Goal: Check status: Check status

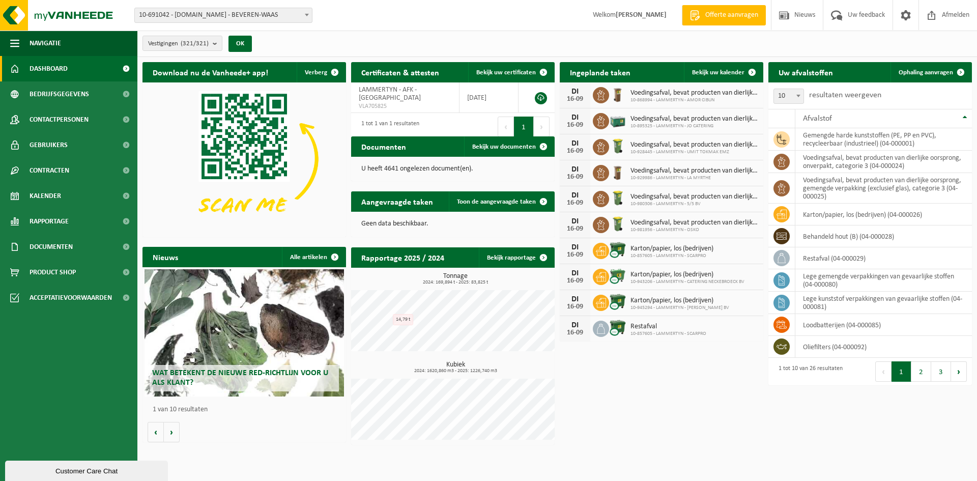
click at [206, 13] on span "10-691042 - [DOMAIN_NAME] - BEVEREN-WAAS" at bounding box center [223, 15] width 177 height 14
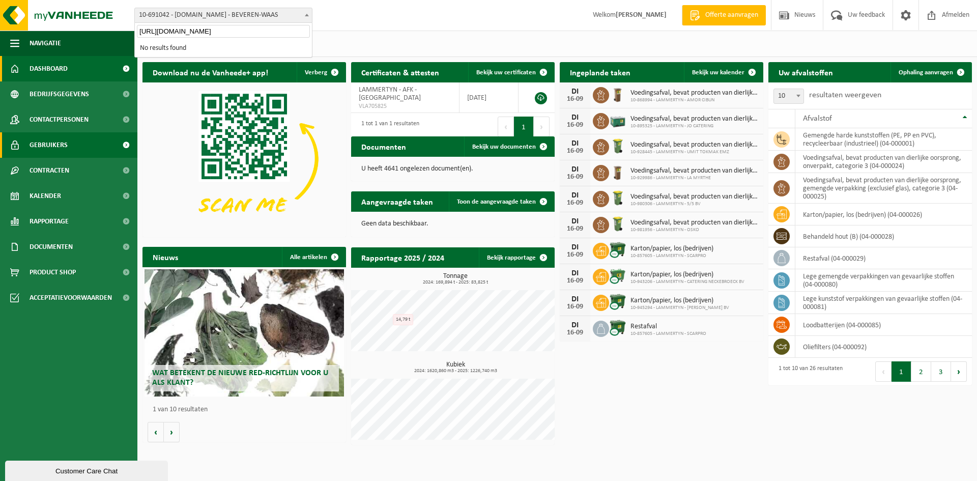
type input "https://service.lammertyn.net/lammertynnet/"
click at [190, 12] on span "10-691042 - [DOMAIN_NAME] - BEVEREN-WAAS" at bounding box center [223, 15] width 177 height 14
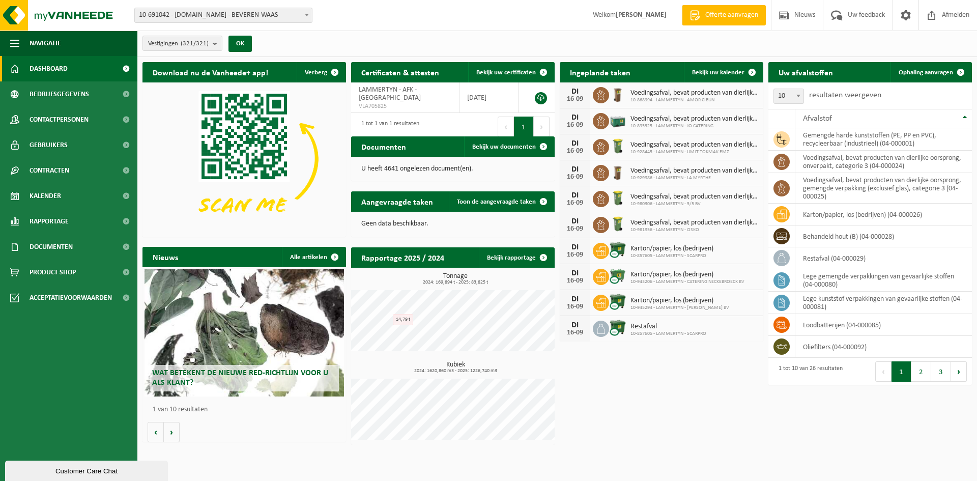
click at [190, 12] on span "10-691042 - [DOMAIN_NAME] - BEVEREN-WAAS" at bounding box center [223, 15] width 177 height 14
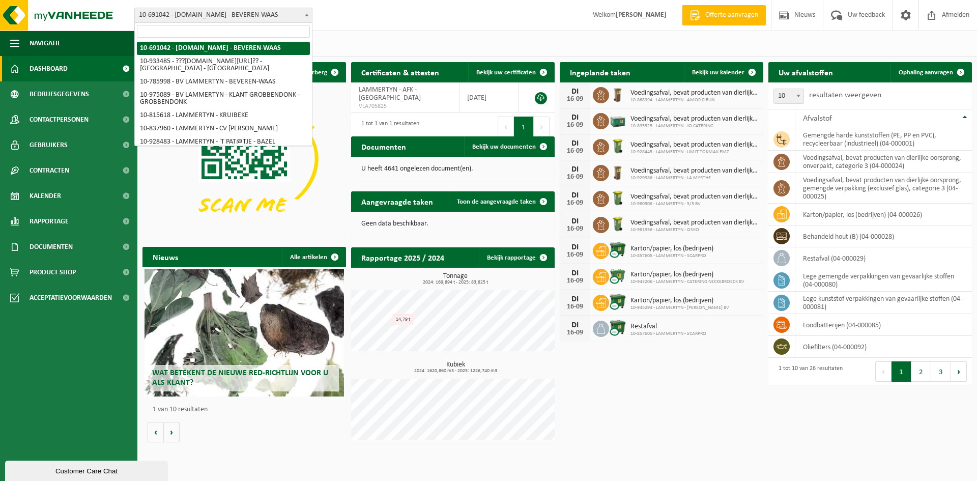
click at [185, 25] on input "search" at bounding box center [223, 31] width 173 height 13
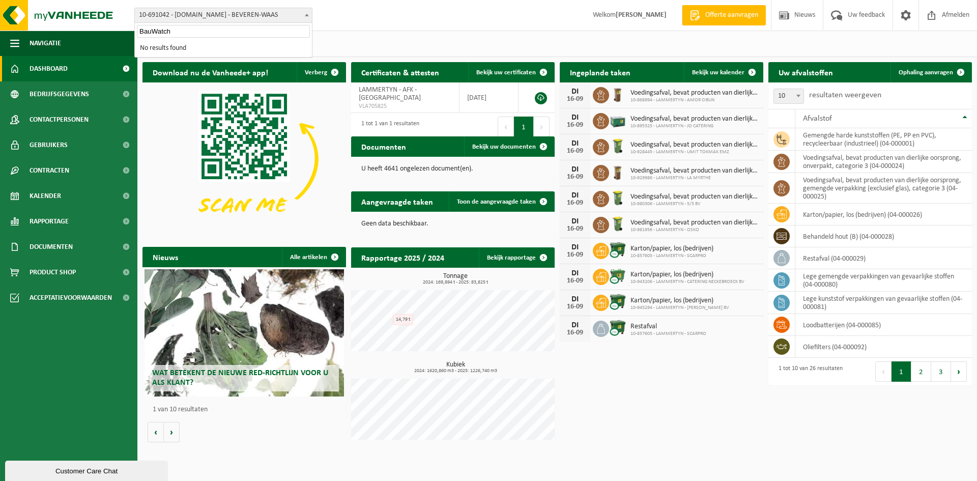
click at [180, 33] on input "BauWatch" at bounding box center [223, 31] width 173 height 13
paste input "Scheldestraat 8, 2850 Boom"
click at [197, 34] on input "Scheldestraat 8, 2850 Boom" at bounding box center [223, 31] width 173 height 13
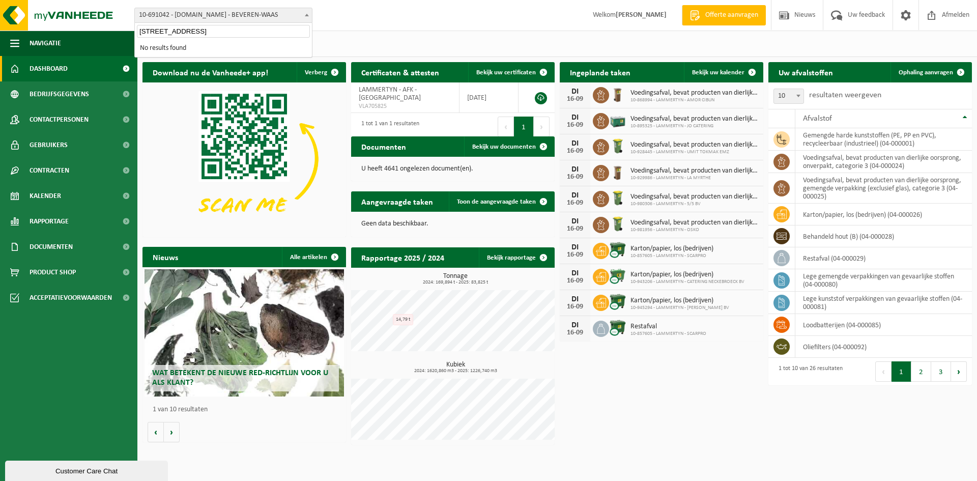
click at [197, 34] on input "Scheldestraat 8, 2850 Boom" at bounding box center [223, 31] width 173 height 13
paste input "Bau"
type input "B"
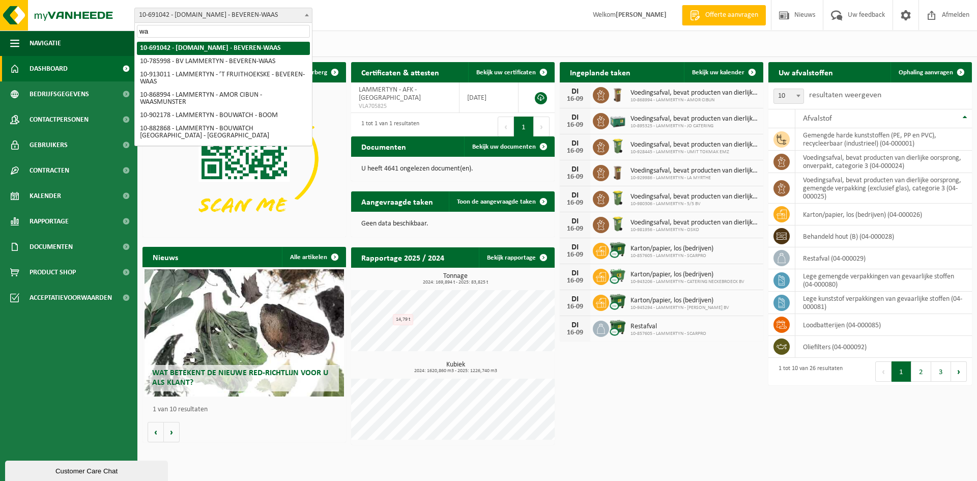
type input "w"
click at [189, 32] on input "search" at bounding box center [223, 31] width 173 height 13
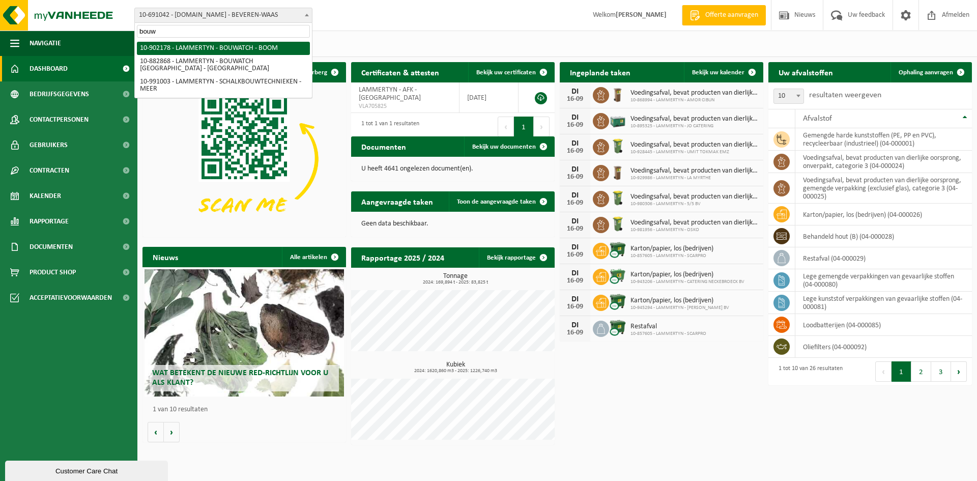
type input "bouw"
select select "120149"
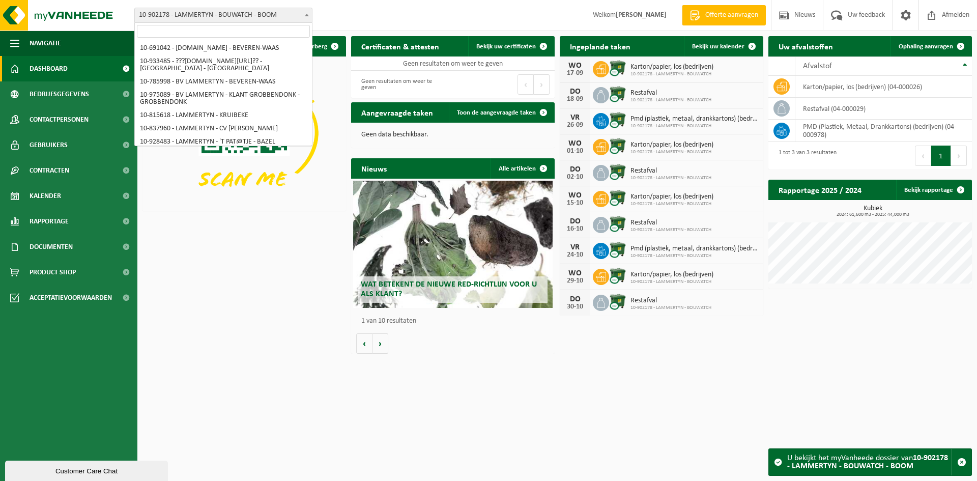
click at [260, 13] on span "10-902178 - LAMMERTYN - BOUWATCH - BOOM" at bounding box center [223, 15] width 177 height 14
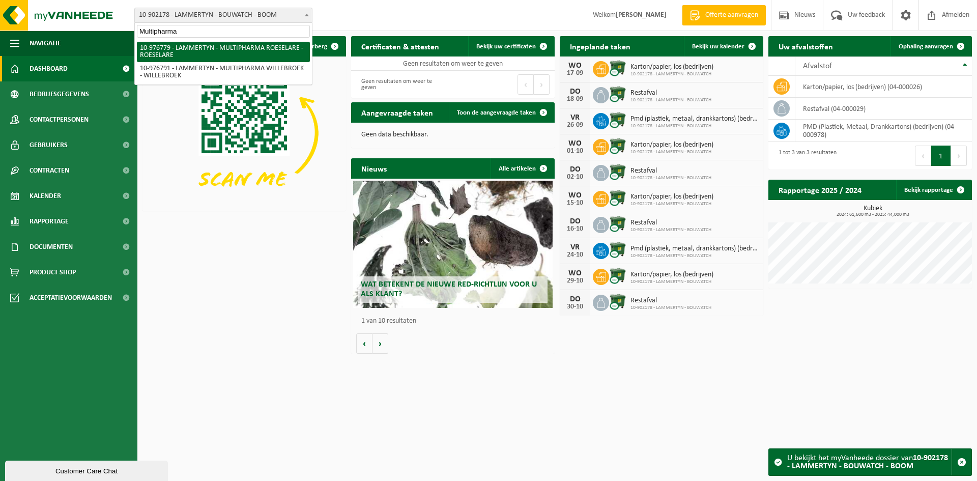
type input "Multipharma"
select select "159070"
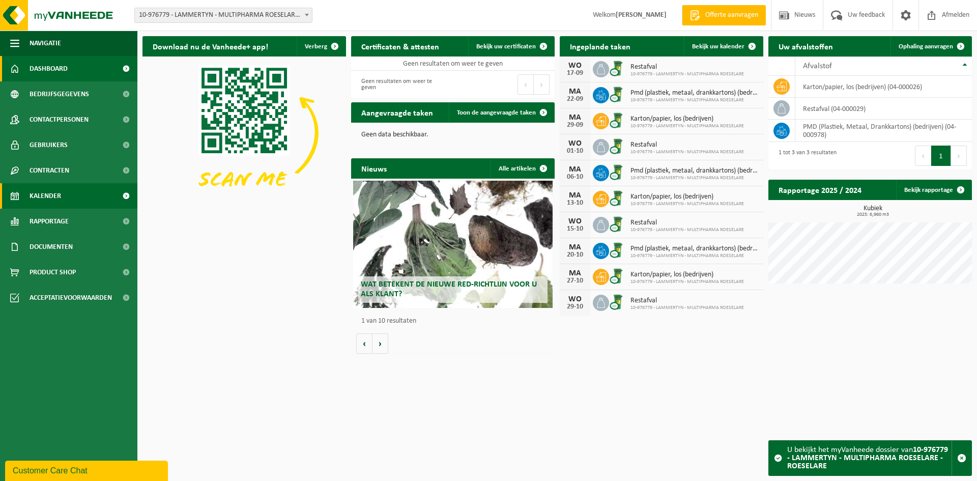
click at [83, 196] on link "Kalender" at bounding box center [68, 195] width 137 height 25
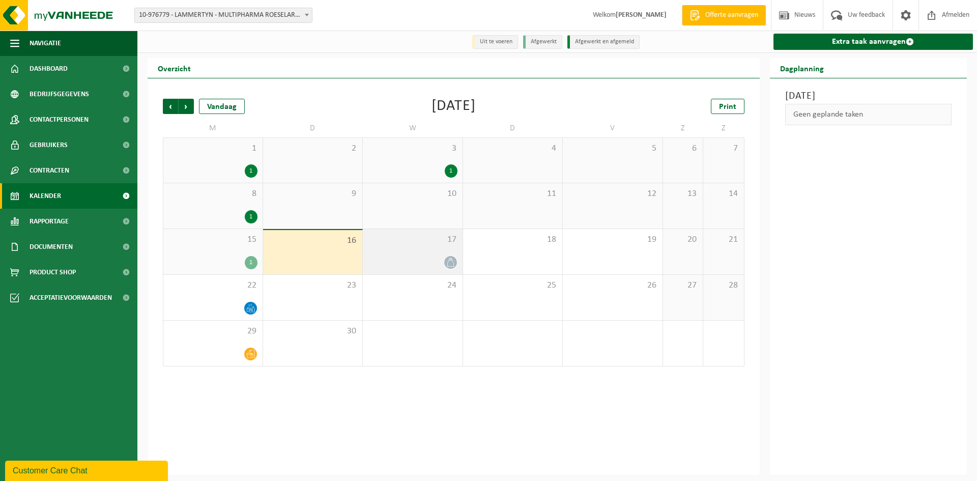
click at [451, 259] on icon at bounding box center [450, 262] width 9 height 9
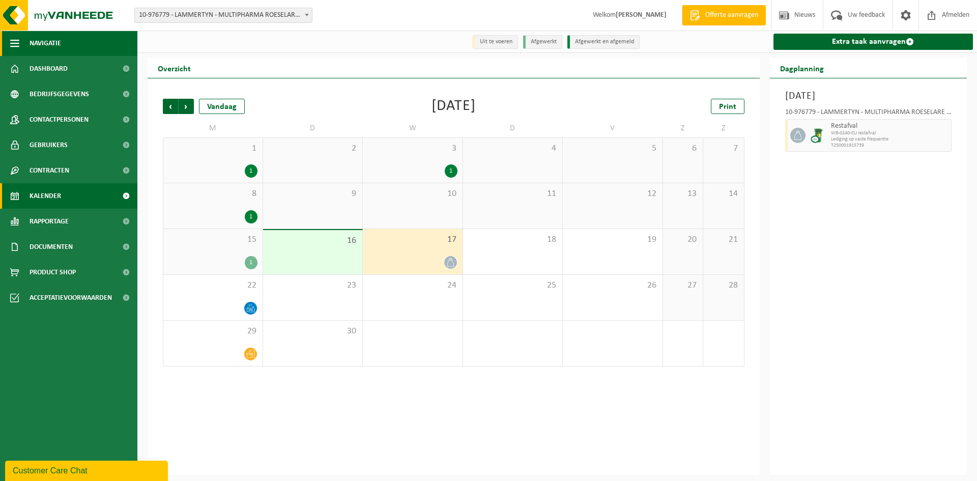
click at [34, 40] on span "Navigatie" at bounding box center [46, 43] width 32 height 25
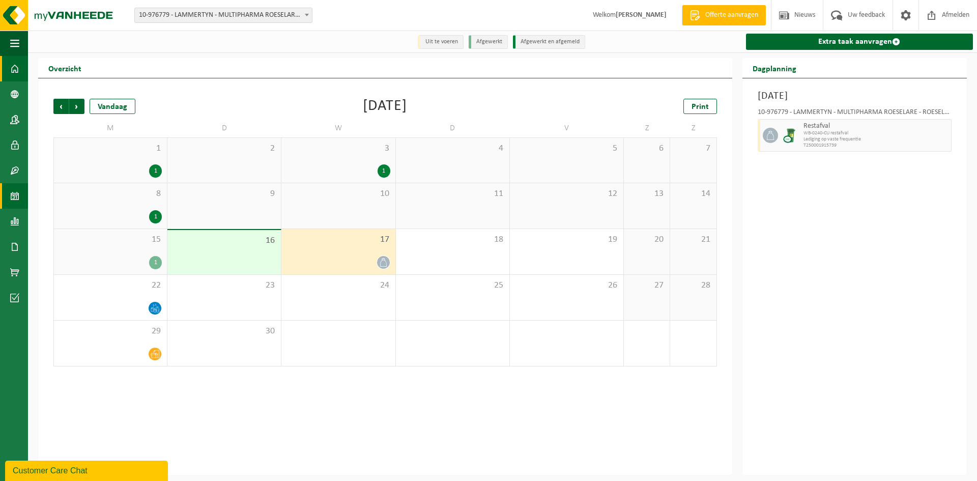
click at [17, 71] on span at bounding box center [14, 68] width 9 height 25
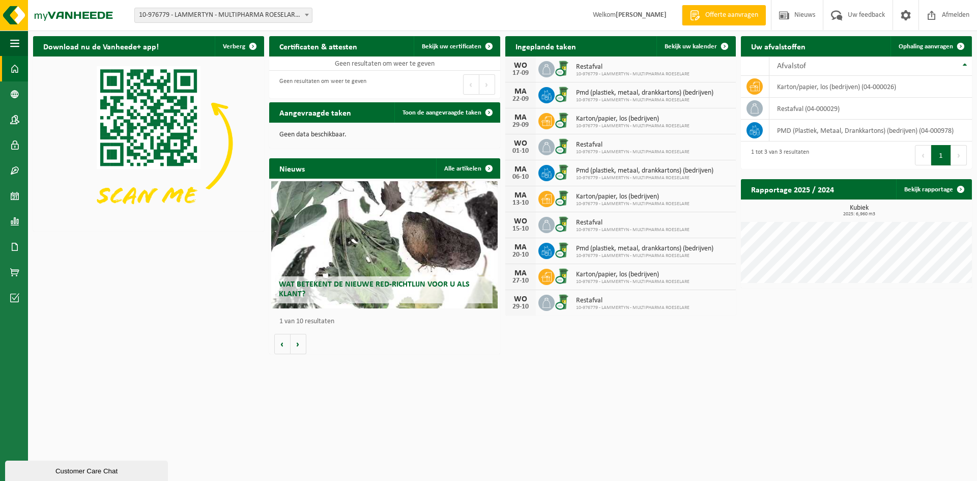
click at [209, 16] on span "10-976779 - LAMMERTYN - MULTIPHARMA ROESELARE - ROESELARE" at bounding box center [223, 15] width 177 height 14
click at [210, 16] on span "10-976779 - LAMMERTYN - MULTIPHARMA ROESELARE - ROESELARE" at bounding box center [223, 15] width 177 height 14
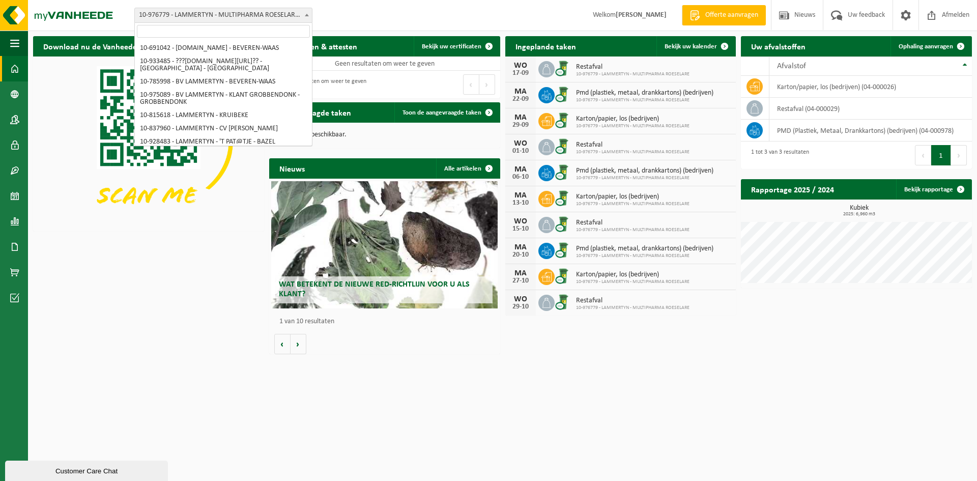
scroll to position [3353, 0]
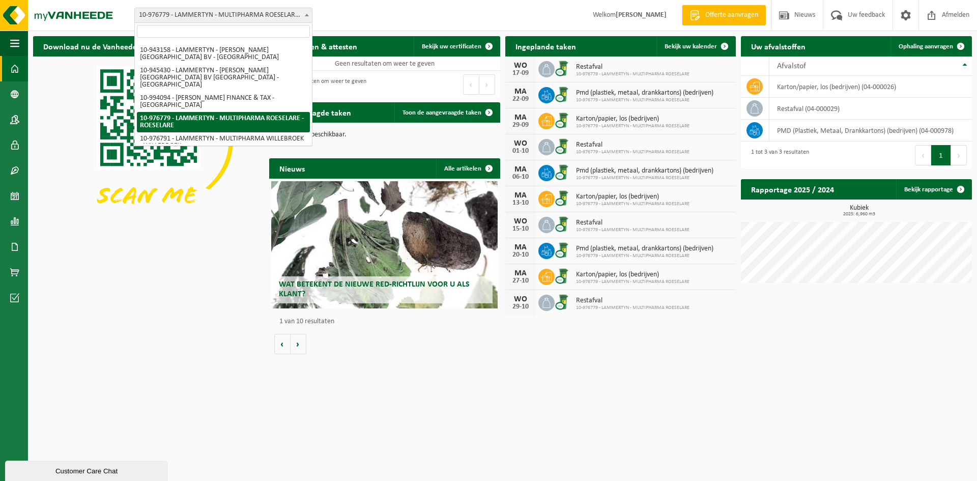
click at [206, 34] on input "search" at bounding box center [223, 31] width 173 height 13
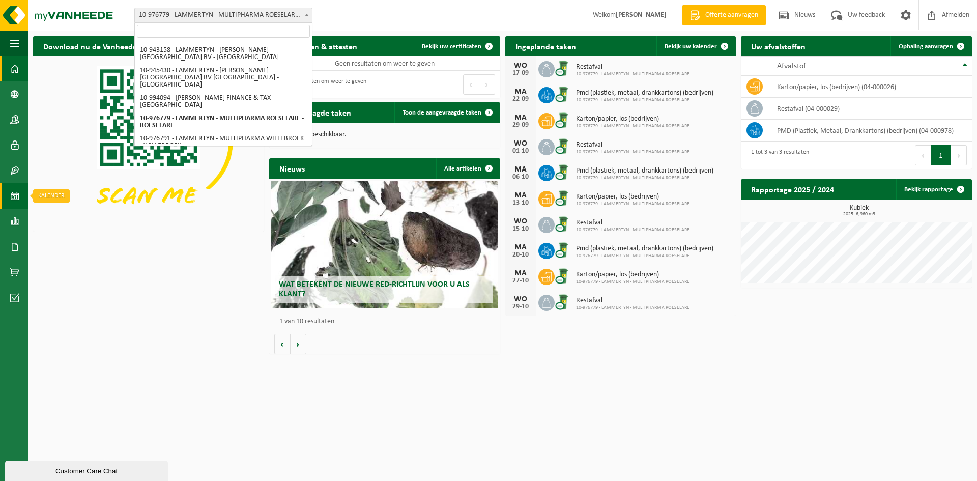
click at [16, 199] on span at bounding box center [14, 195] width 9 height 25
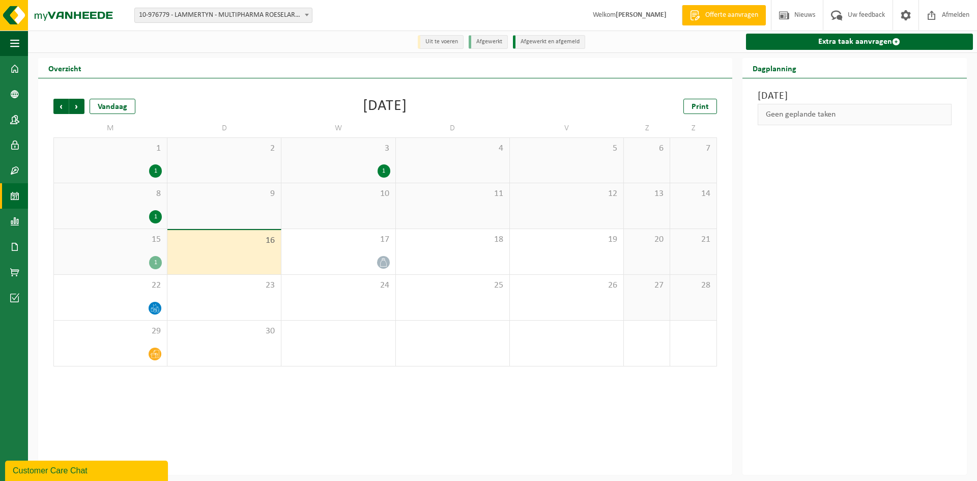
click at [305, 16] on span at bounding box center [307, 14] width 10 height 13
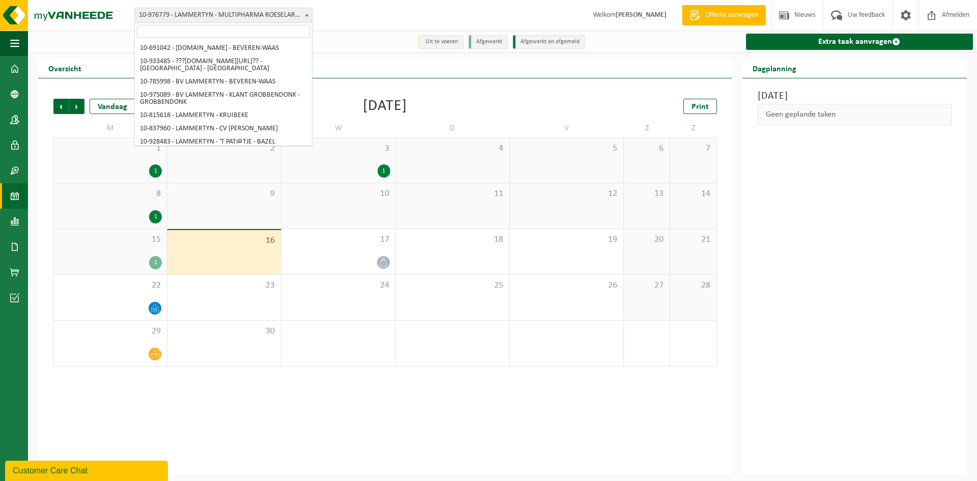
scroll to position [3339, 0]
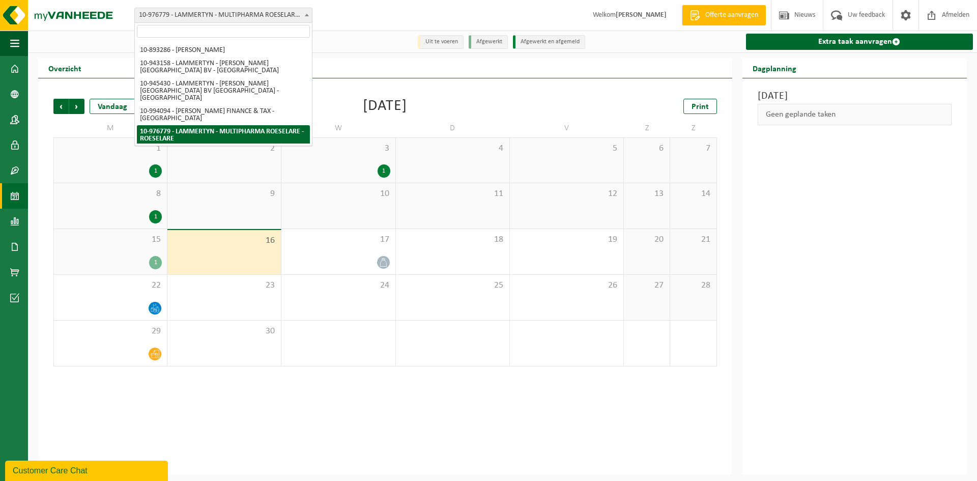
click at [279, 29] on input "search" at bounding box center [223, 31] width 173 height 13
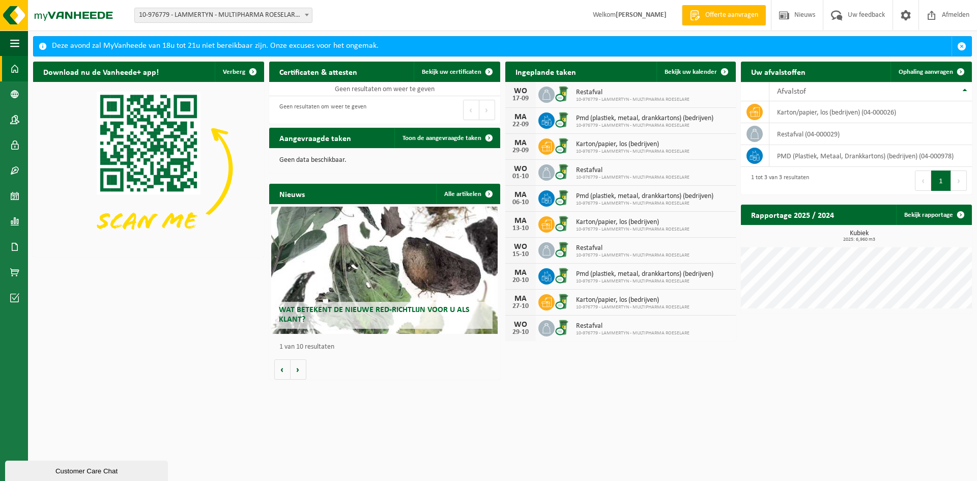
click at [272, 377] on div "Wat betekent de nieuwe RED-richtlijn voor u als klant? Market update Market upd…" at bounding box center [384, 292] width 231 height 176
click at [694, 75] on span "Bekijk uw kalender" at bounding box center [691, 72] width 52 height 7
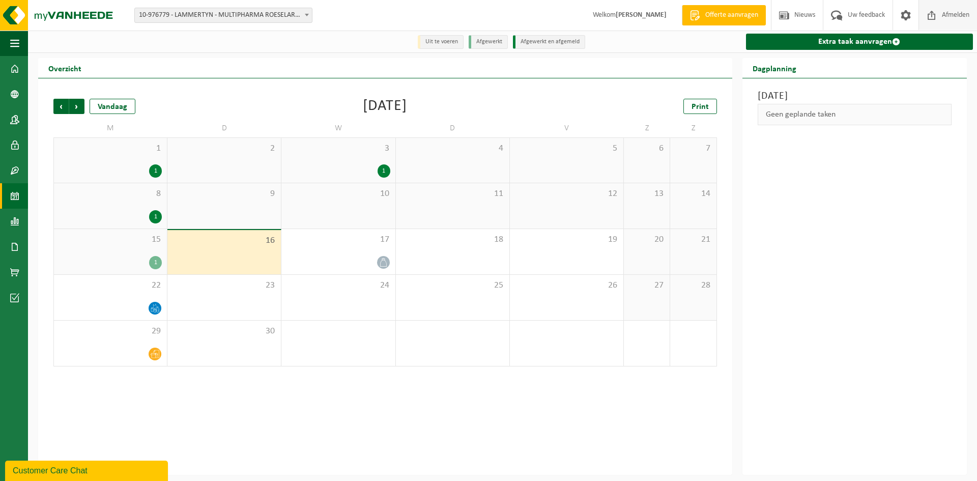
click at [931, 14] on span at bounding box center [931, 15] width 15 height 30
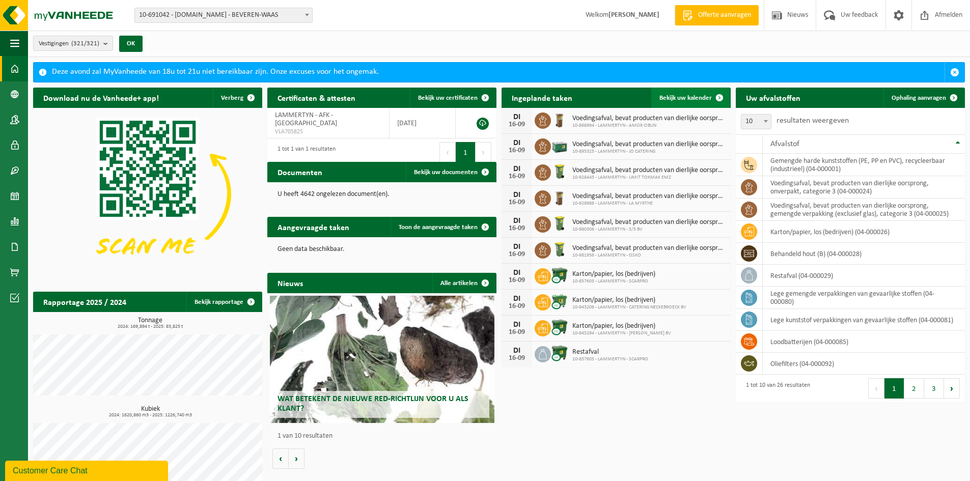
click at [694, 95] on span "Bekijk uw kalender" at bounding box center [685, 98] width 52 height 7
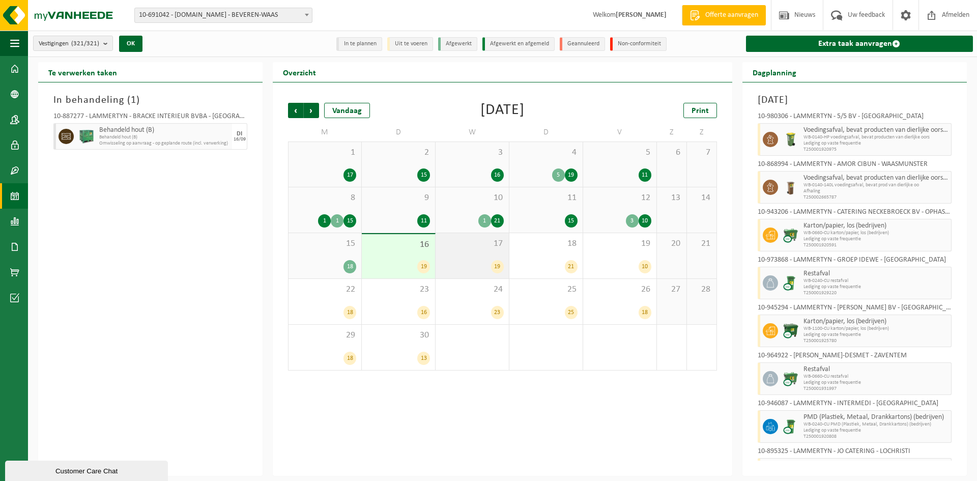
click at [492, 249] on div "17 19" at bounding box center [472, 255] width 73 height 45
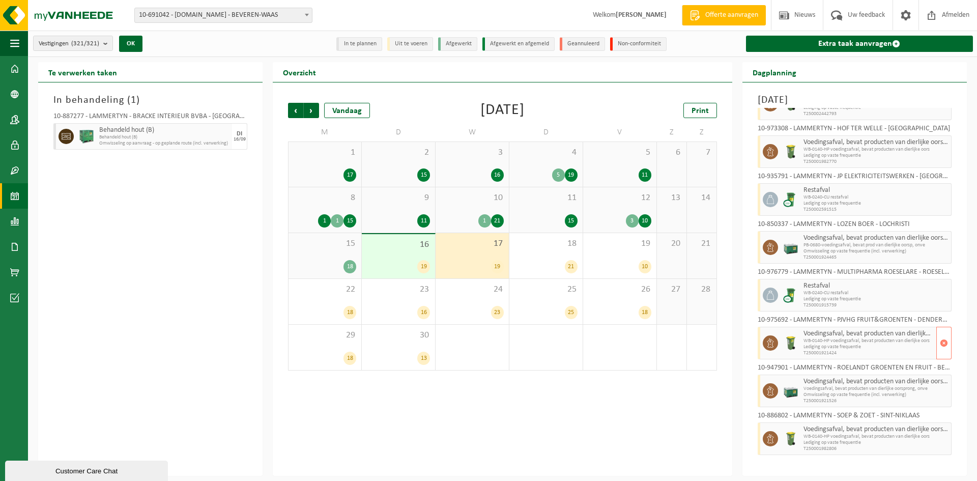
scroll to position [303, 0]
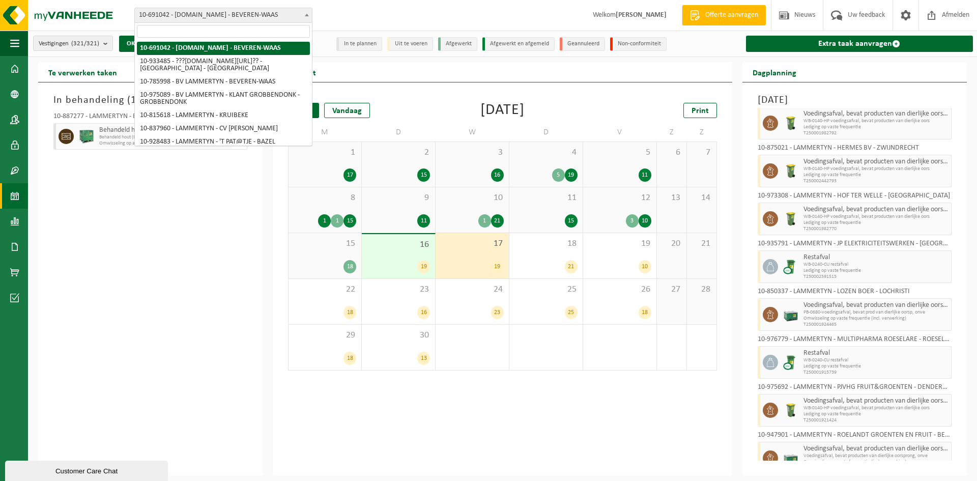
click at [247, 14] on span "10-691042 - [DOMAIN_NAME] - BEVEREN-WAAS" at bounding box center [223, 15] width 177 height 14
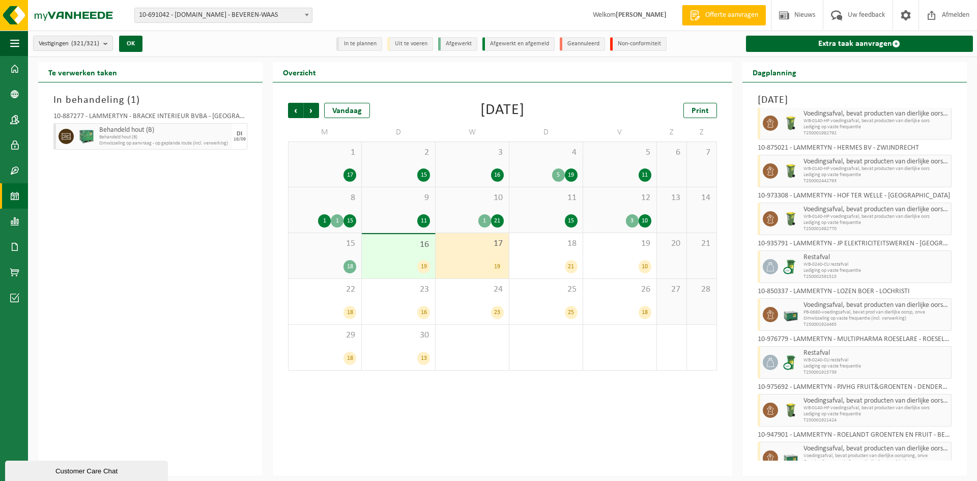
click at [412, 252] on div "16 19" at bounding box center [398, 256] width 73 height 44
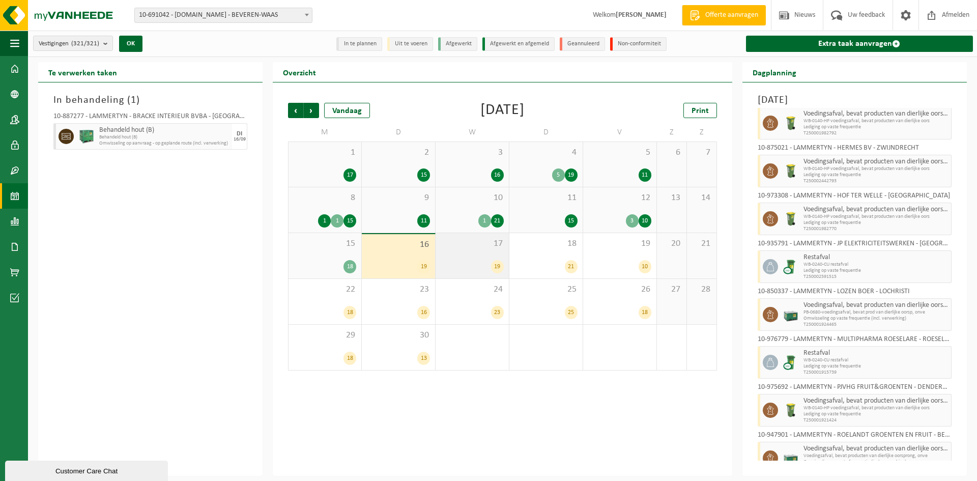
click at [483, 259] on div "17 19" at bounding box center [472, 255] width 73 height 45
